Goal: Check status: Check status

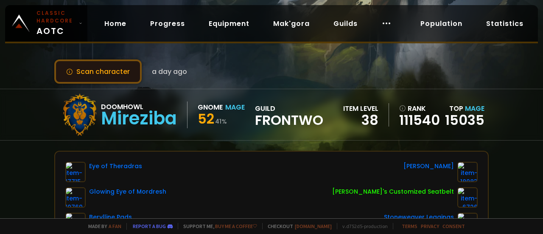
click at [117, 69] on button "Scan character" at bounding box center [97, 71] width 87 height 24
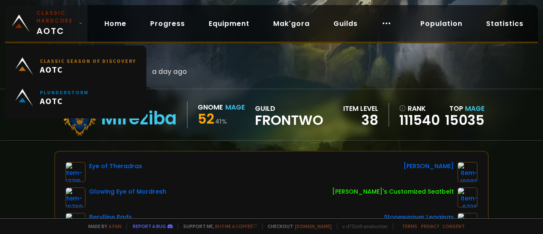
click at [54, 25] on span "Classic Hardcore AOTC" at bounding box center [55, 23] width 39 height 28
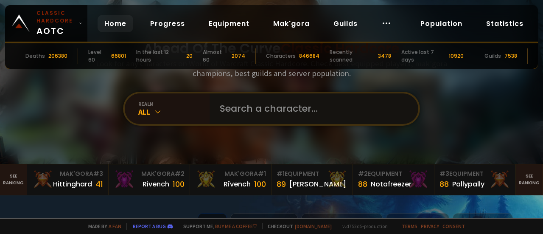
click at [224, 109] on input "text" at bounding box center [310, 108] width 193 height 31
type input "kasebozo"
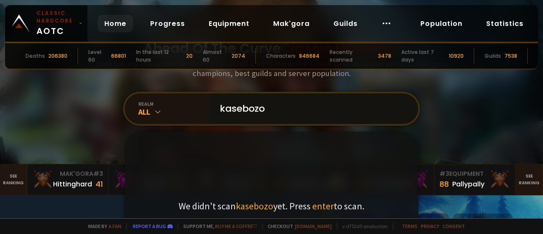
click at [281, 111] on input "kasebozo" at bounding box center [310, 108] width 193 height 31
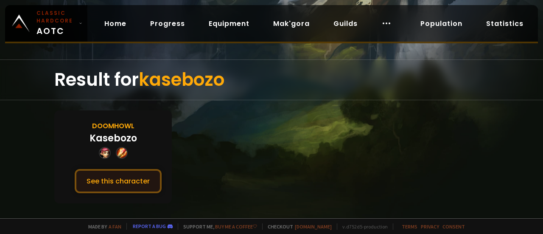
click at [114, 184] on button "See this character" at bounding box center [118, 181] width 87 height 24
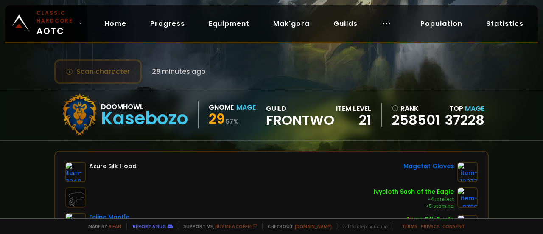
click at [106, 75] on button "Scan character" at bounding box center [97, 71] width 87 height 24
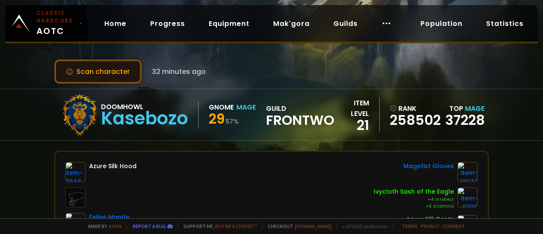
click at [102, 73] on button "Scan character" at bounding box center [97, 71] width 87 height 24
